Goal: Check status: Check status

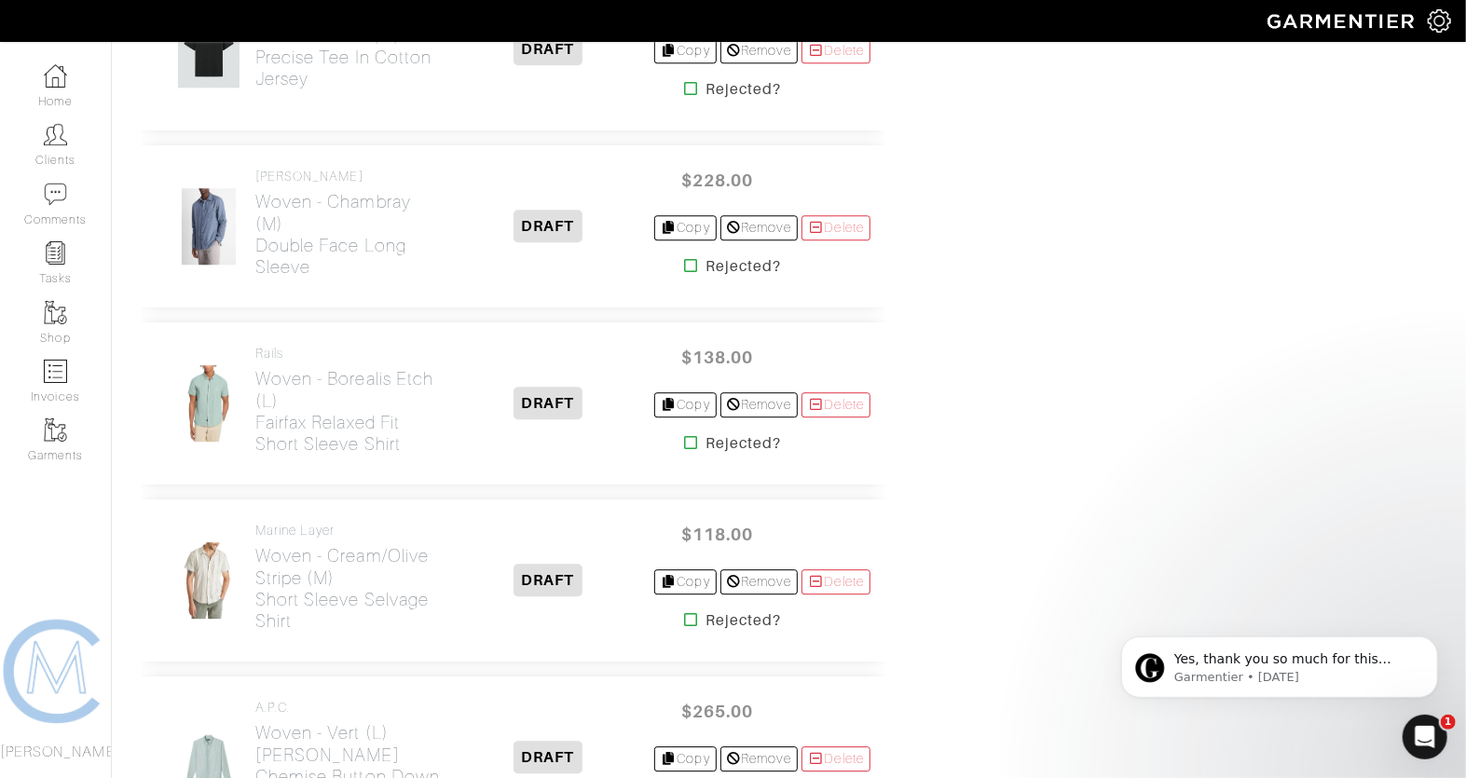
scroll to position [3033, 0]
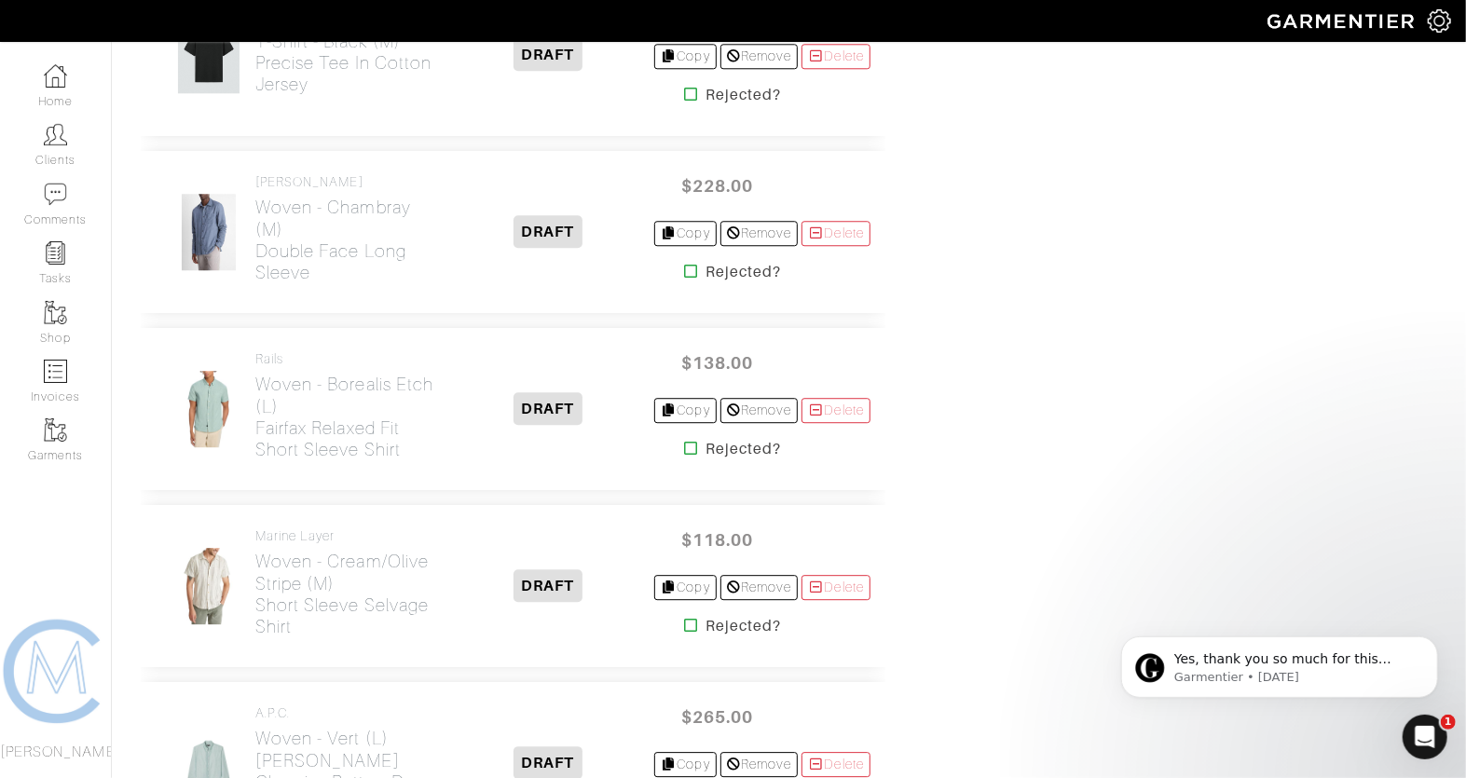
click at [684, 441] on icon at bounding box center [691, 448] width 14 height 15
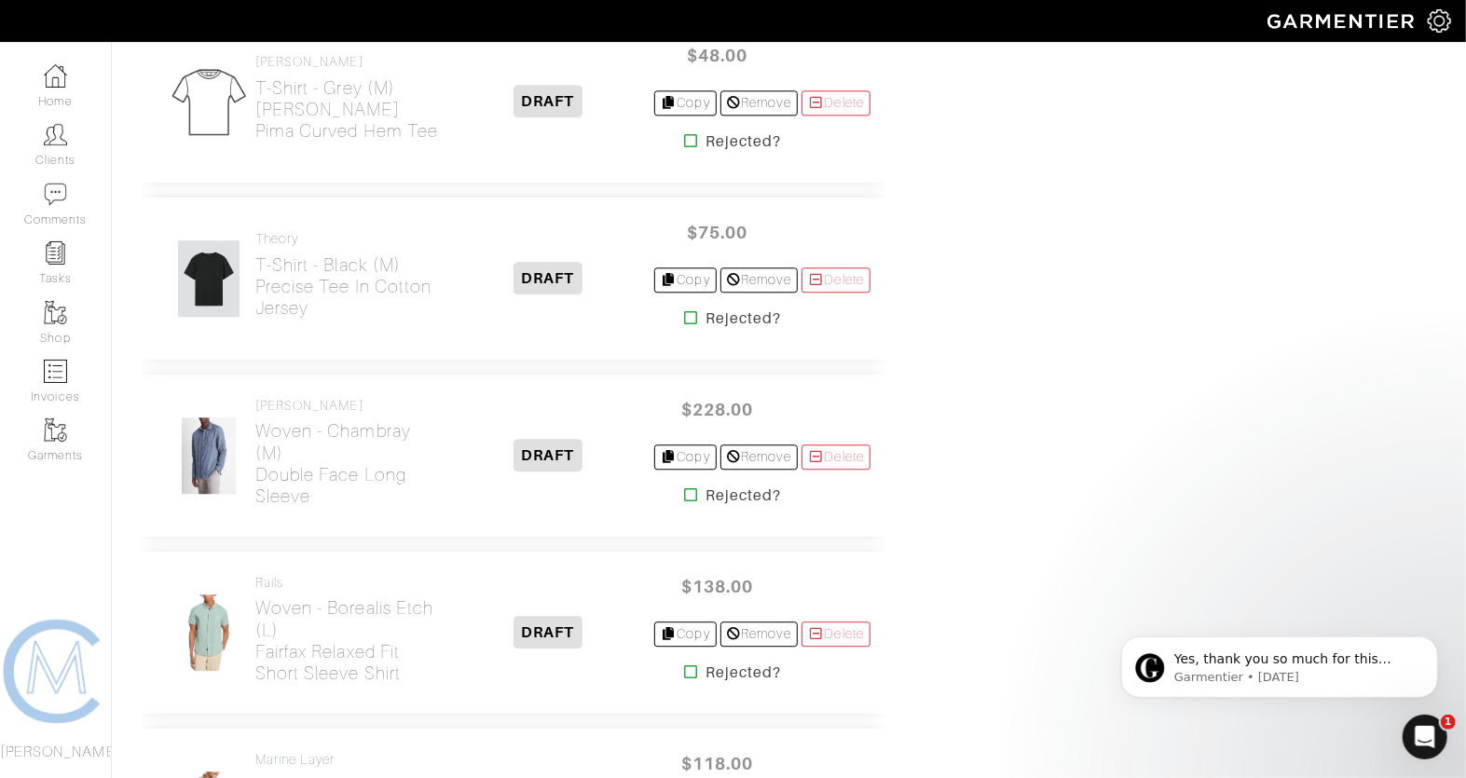
scroll to position [2798, 0]
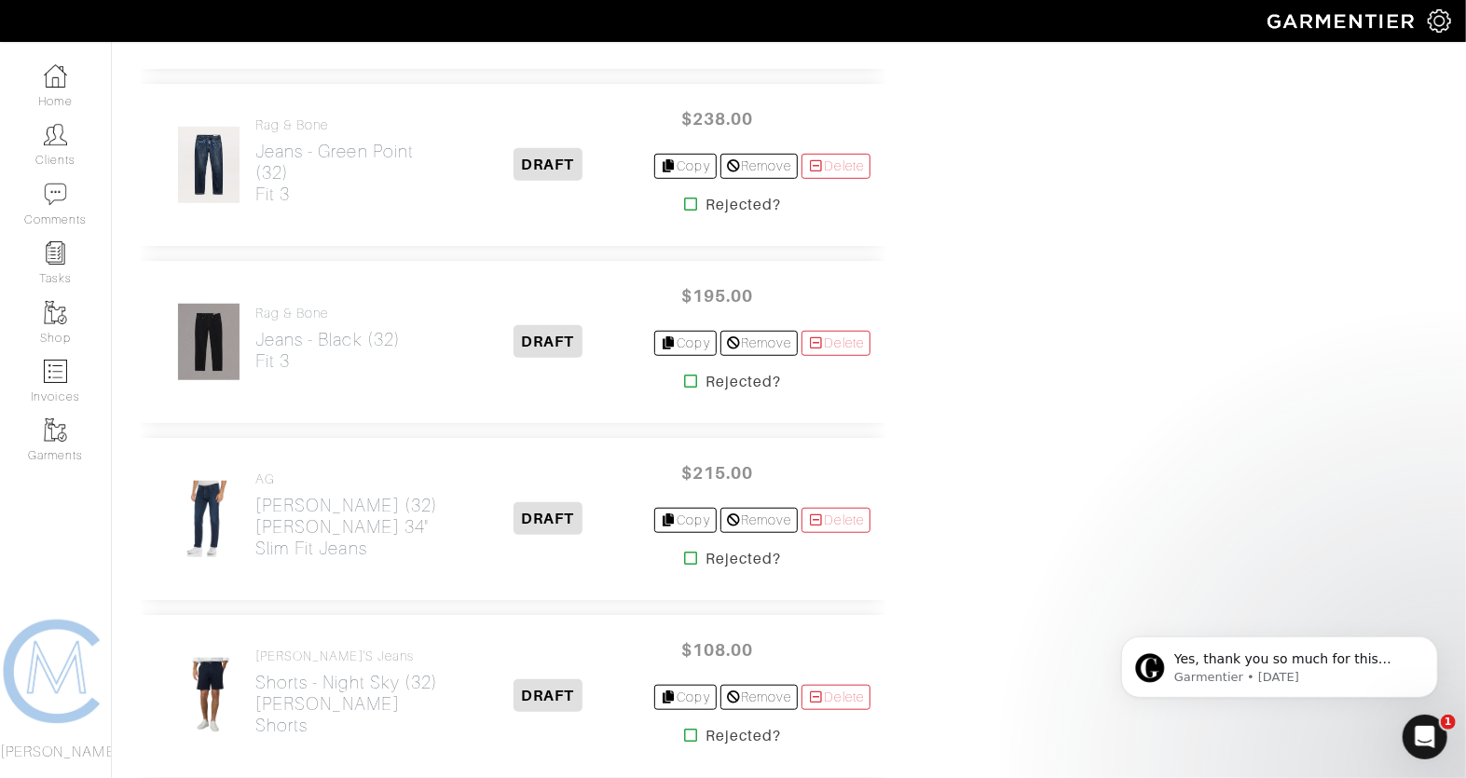
scroll to position [5115, 0]
click at [684, 549] on icon at bounding box center [691, 556] width 14 height 15
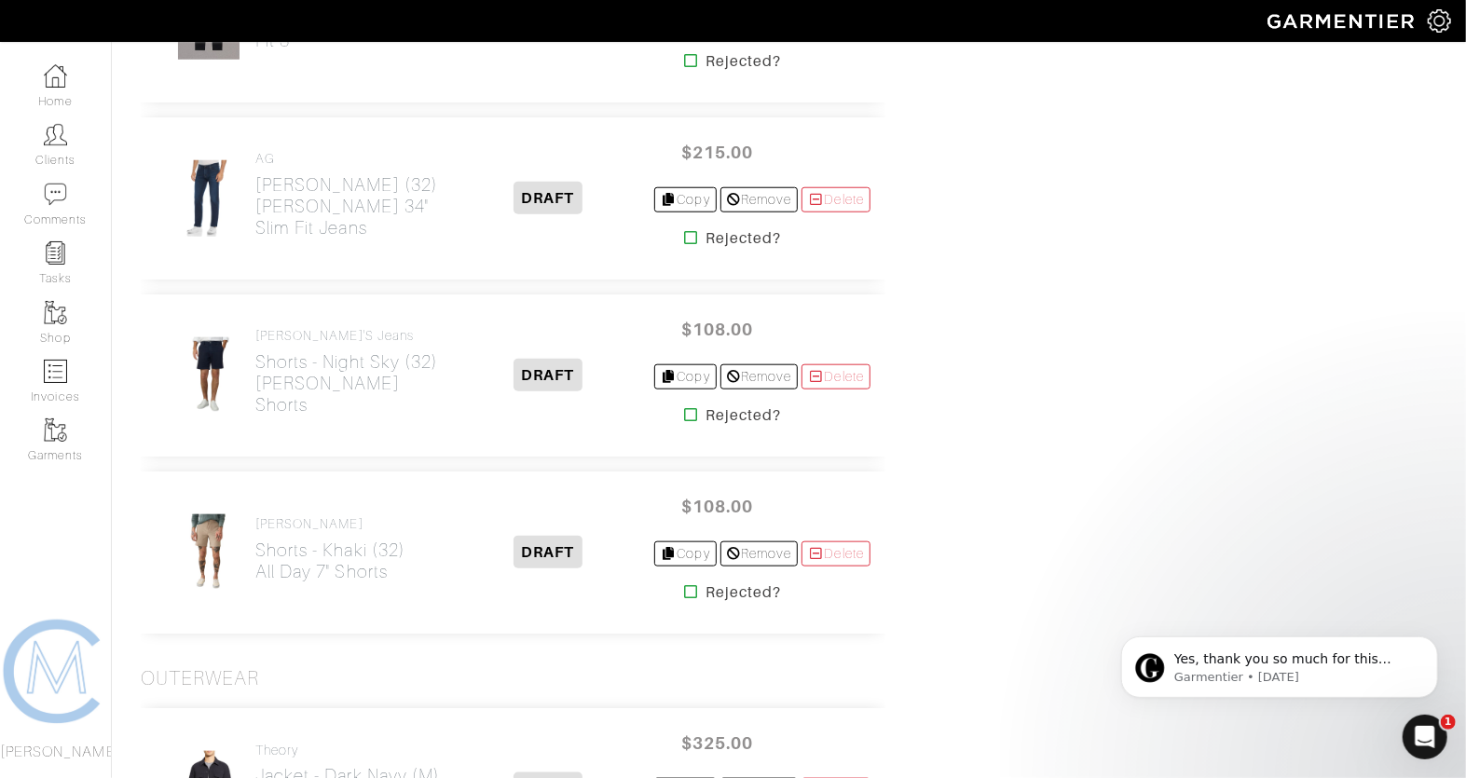
scroll to position [5458, 0]
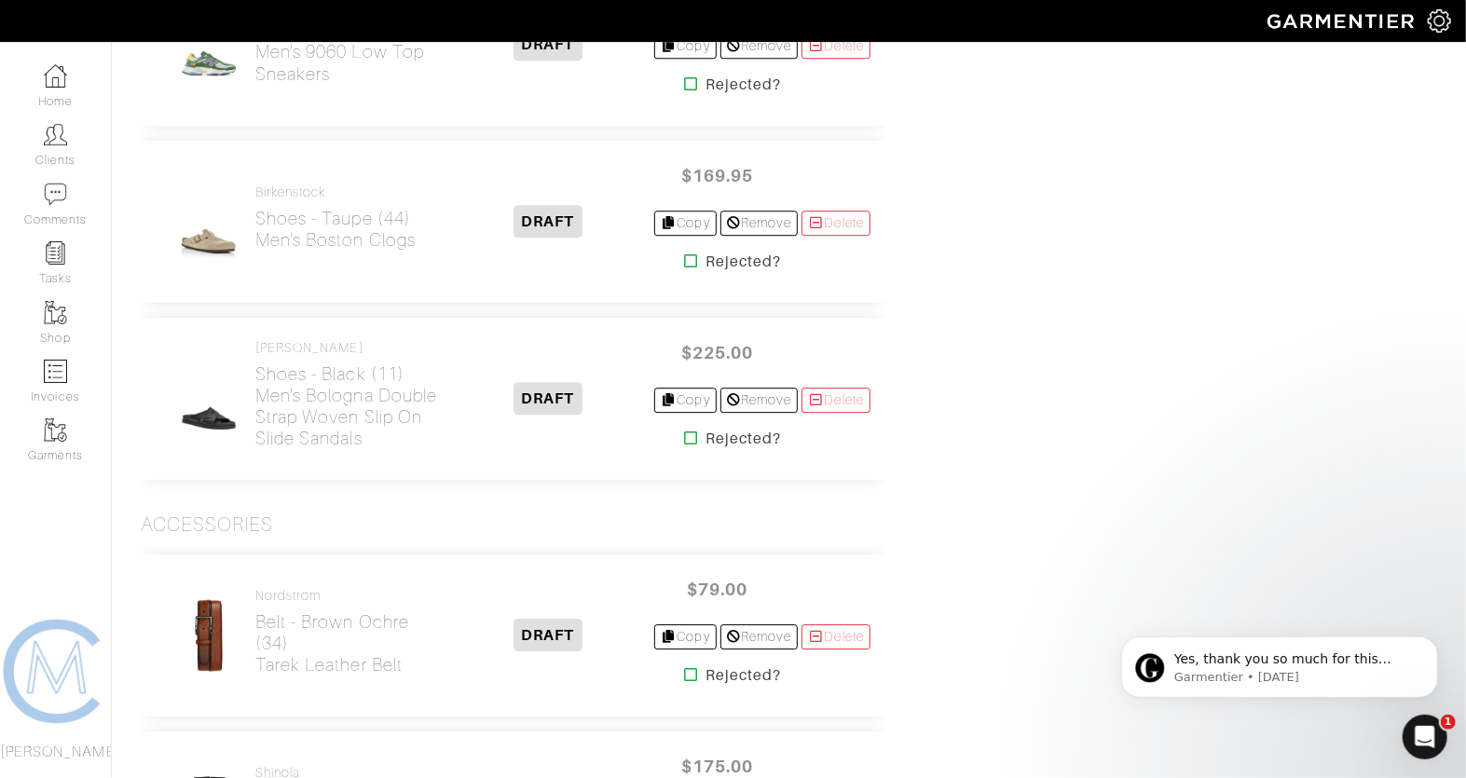
scroll to position [7336, 0]
